Goal: Task Accomplishment & Management: Complete application form

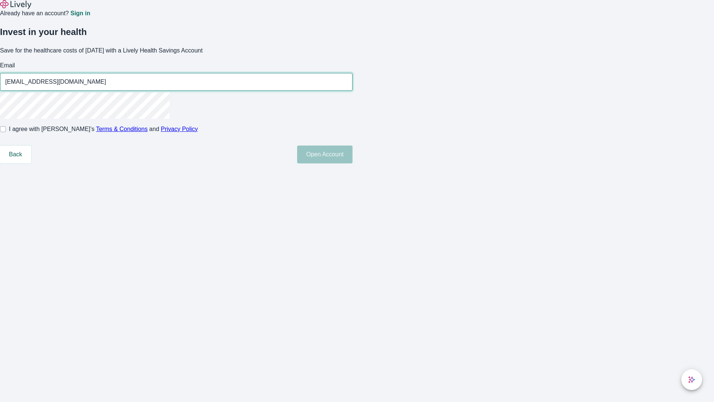
type input "[EMAIL_ADDRESS][DOMAIN_NAME]"
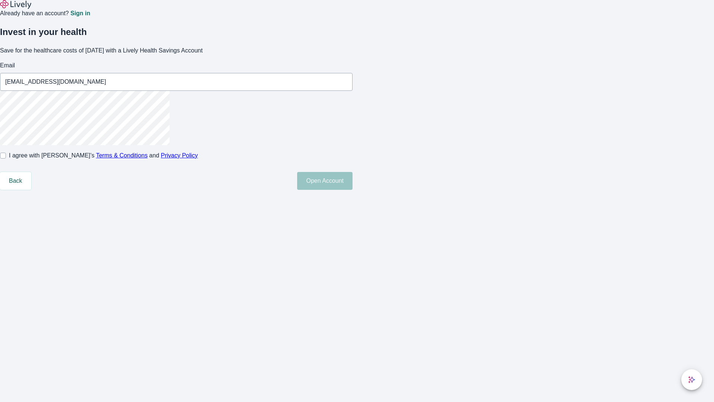
click at [6, 158] on input "I agree with Lively’s Terms & Conditions and Privacy Policy" at bounding box center [3, 155] width 6 height 6
checkbox input "true"
click at [353, 190] on button "Open Account" at bounding box center [324, 181] width 55 height 18
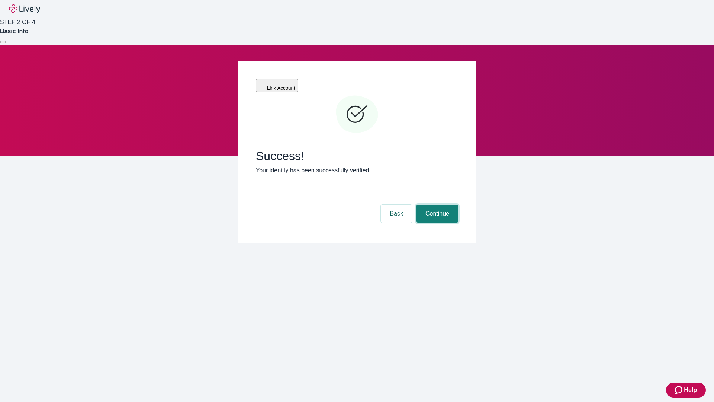
click at [436, 205] on button "Continue" at bounding box center [437, 214] width 42 height 18
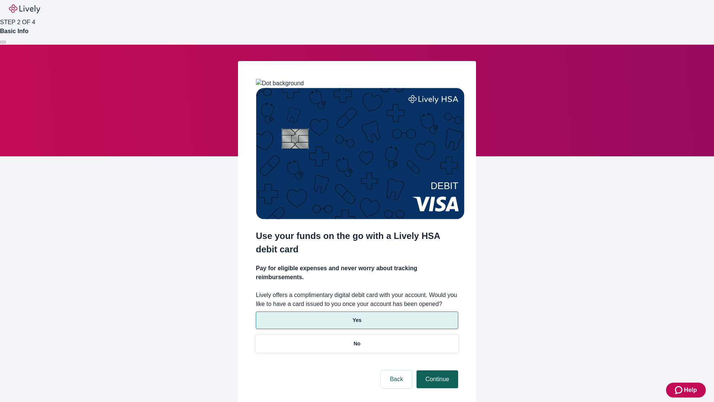
click at [357, 316] on p "Yes" at bounding box center [357, 320] width 9 height 8
click at [436, 370] on button "Continue" at bounding box center [437, 379] width 42 height 18
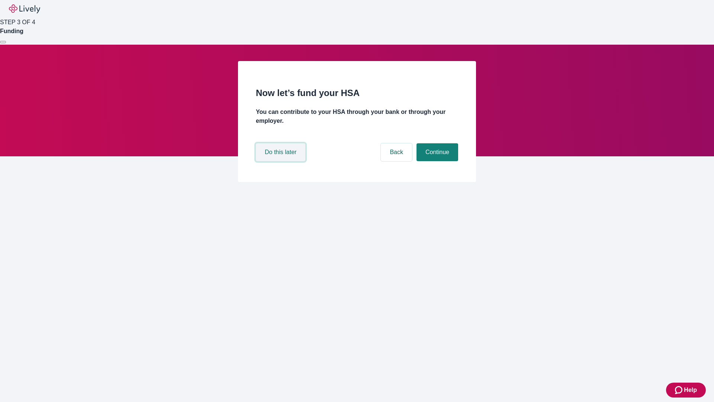
click at [281, 161] on button "Do this later" at bounding box center [280, 152] width 49 height 18
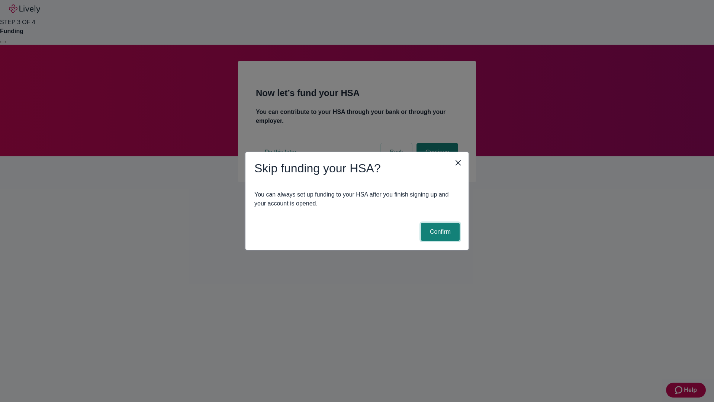
click at [439, 232] on button "Confirm" at bounding box center [440, 232] width 39 height 18
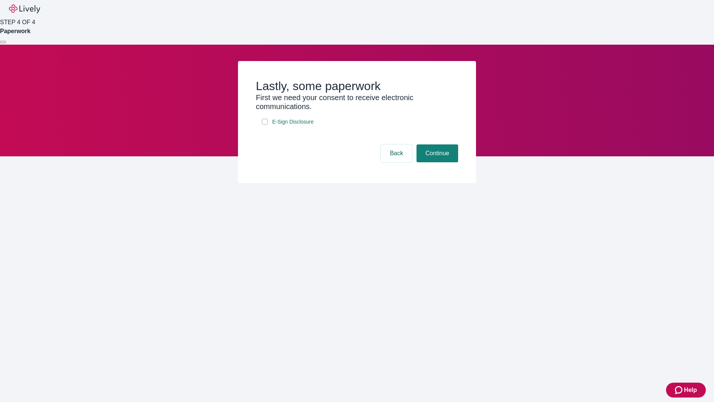
click at [265, 125] on input "E-Sign Disclosure" at bounding box center [265, 122] width 6 height 6
checkbox input "true"
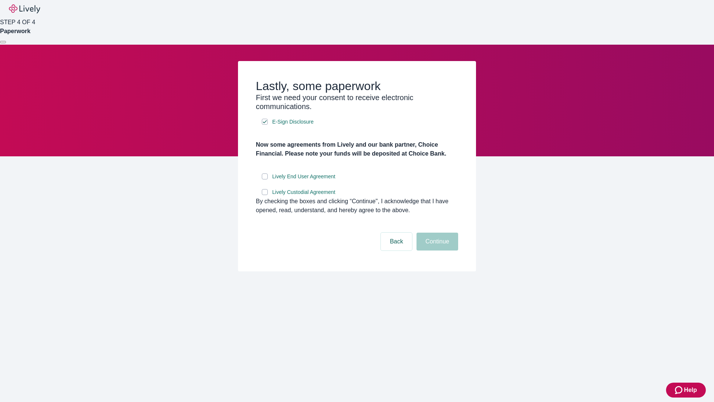
click at [265, 179] on input "Lively End User Agreement" at bounding box center [265, 176] width 6 height 6
checkbox input "true"
click at [265, 195] on input "Lively Custodial Agreement" at bounding box center [265, 192] width 6 height 6
checkbox input "true"
click at [436, 250] on button "Continue" at bounding box center [437, 241] width 42 height 18
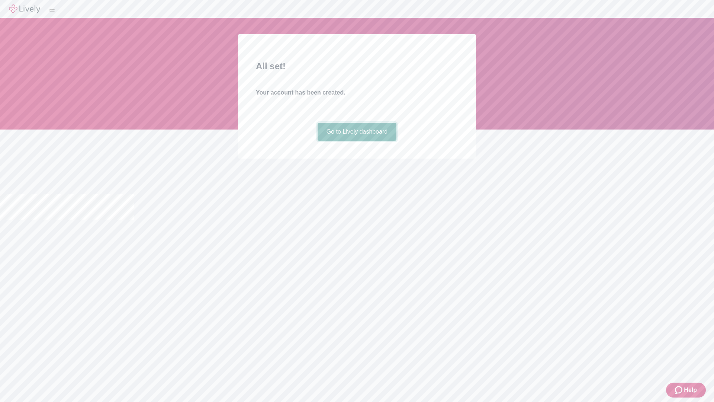
click at [357, 141] on link "Go to Lively dashboard" at bounding box center [357, 132] width 79 height 18
